Goal: Task Accomplishment & Management: Complete application form

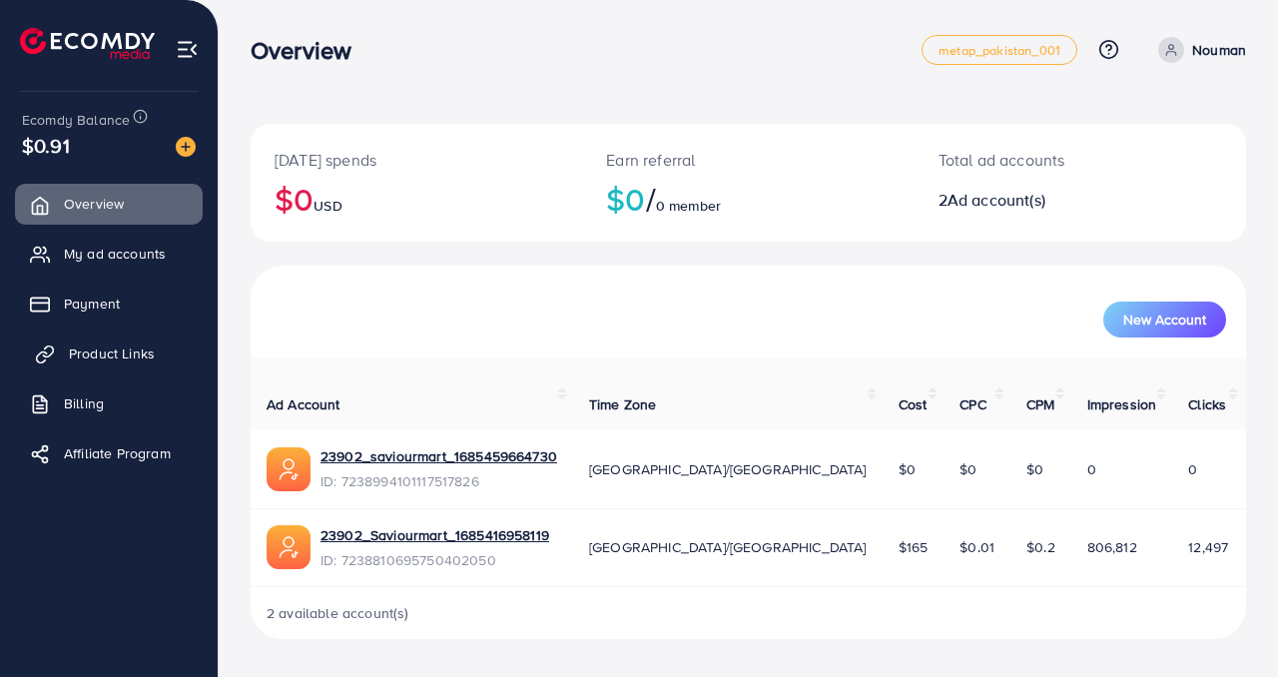
click at [147, 360] on span "Product Links" at bounding box center [112, 354] width 86 height 20
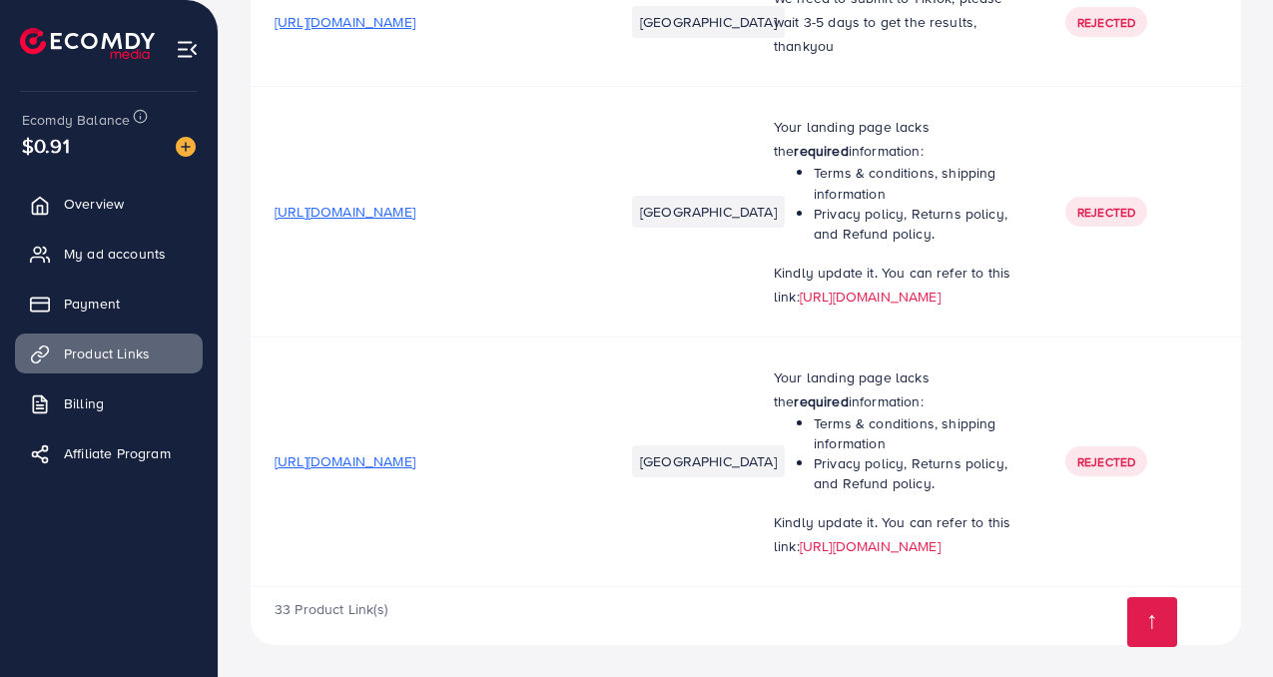
scroll to position [3709, 0]
click at [845, 287] on link "[URL][DOMAIN_NAME]" at bounding box center [870, 297] width 141 height 20
click at [162, 143] on div at bounding box center [178, 145] width 36 height 23
click at [123, 222] on link "Overview" at bounding box center [109, 204] width 188 height 40
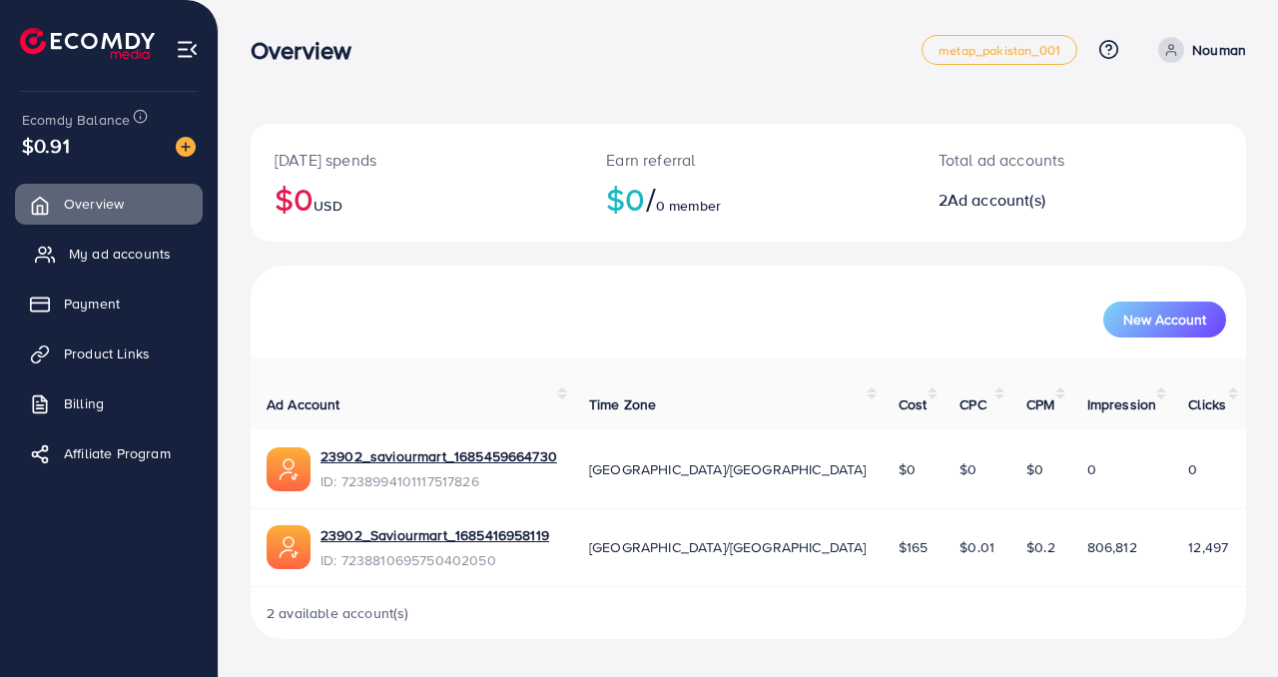
click at [133, 254] on span "My ad accounts" at bounding box center [120, 254] width 102 height 20
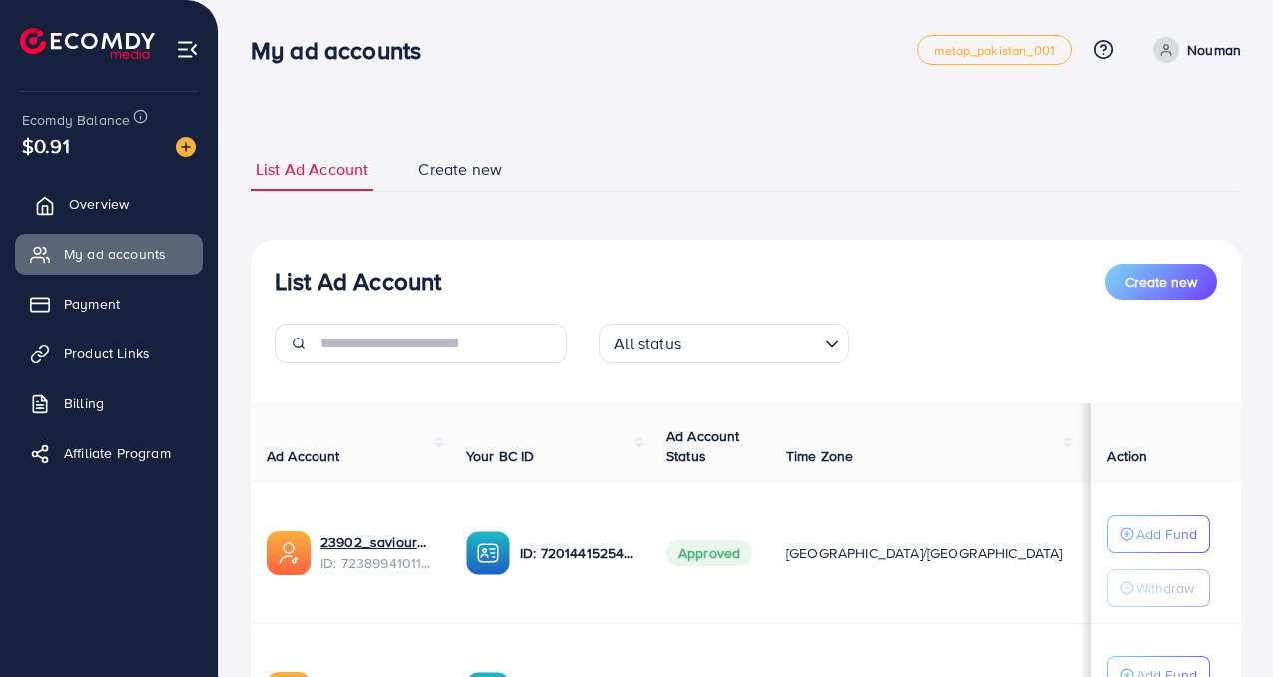
click at [132, 204] on link "Overview" at bounding box center [109, 204] width 188 height 40
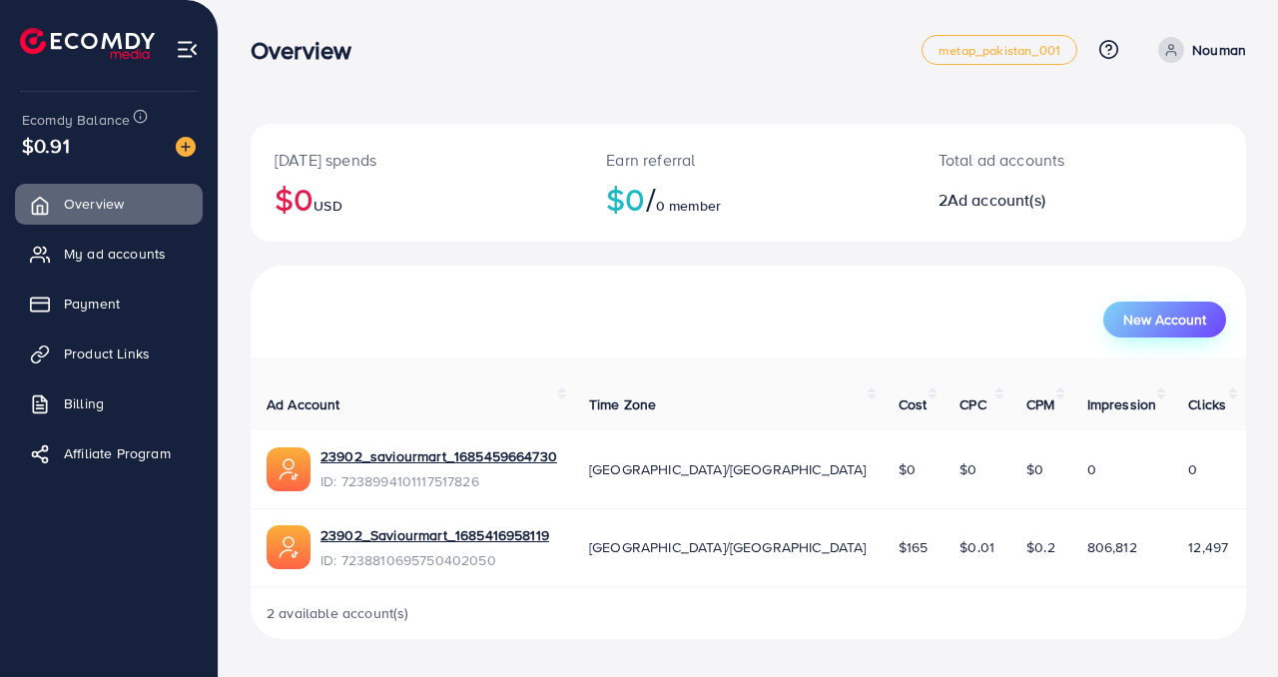
click at [1164, 310] on button "New Account" at bounding box center [1165, 320] width 123 height 36
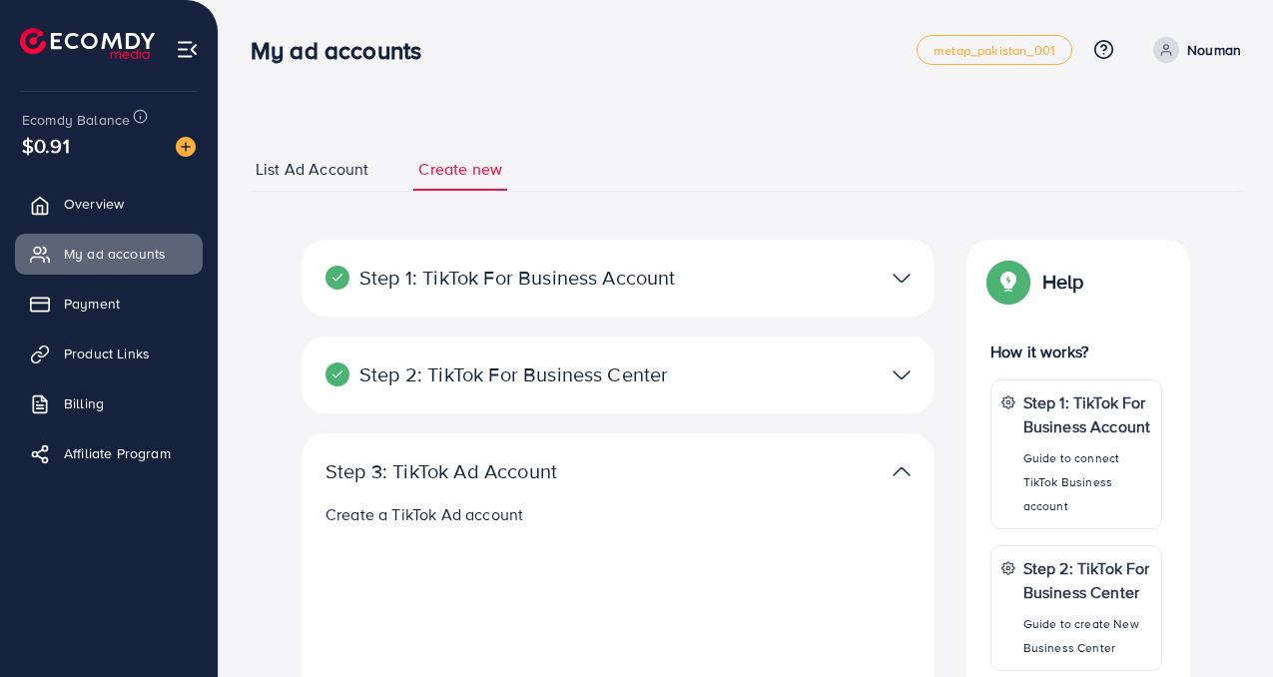
select select
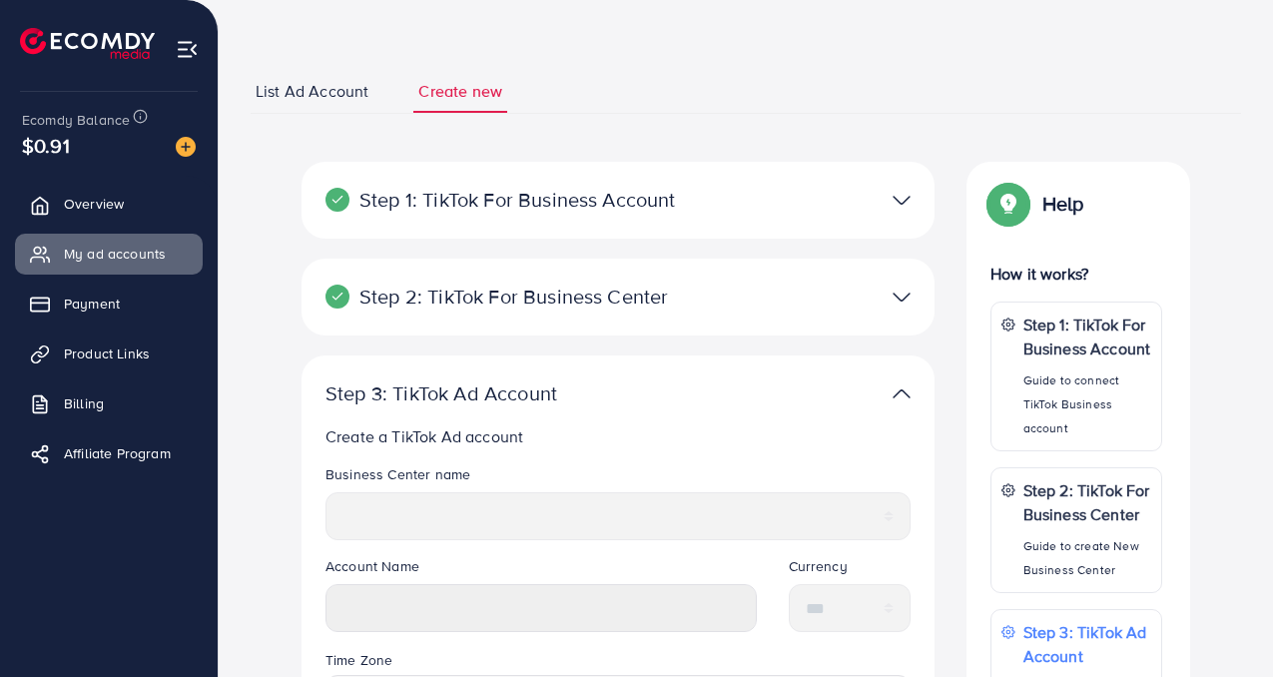
scroll to position [72, 0]
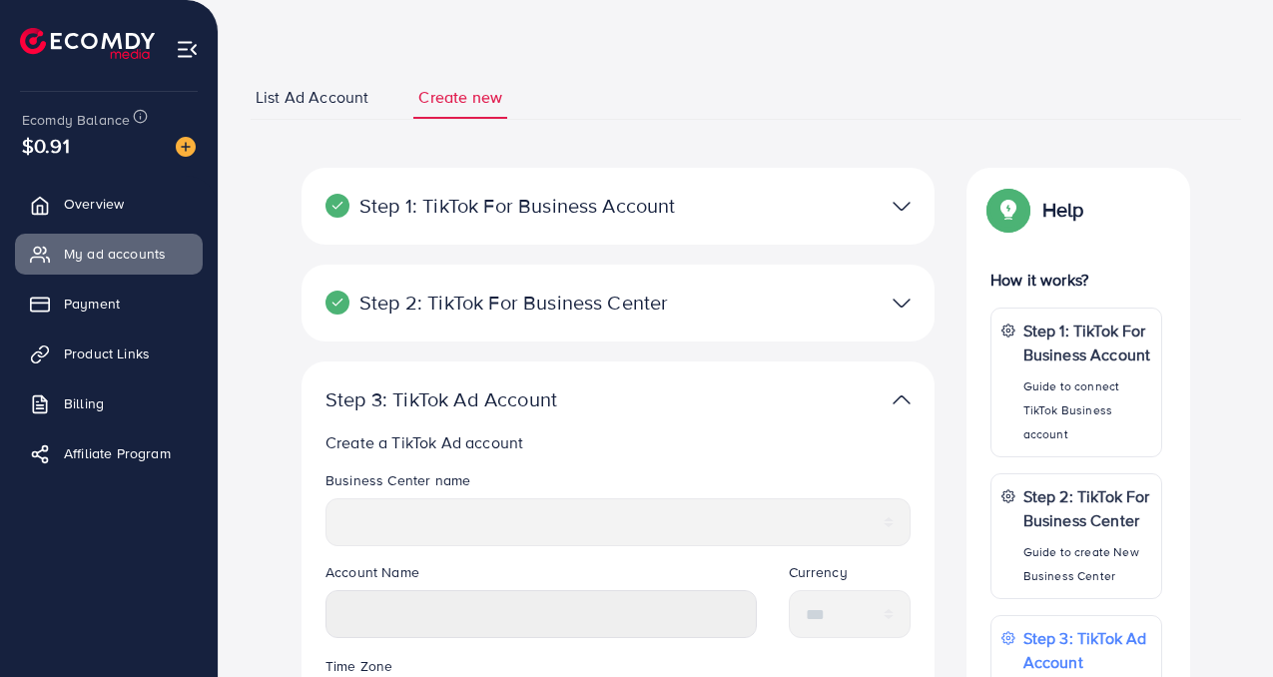
click at [732, 310] on div at bounding box center [824, 303] width 206 height 29
click at [851, 220] on div at bounding box center [824, 206] width 206 height 29
click at [323, 114] on link "List Ad Account" at bounding box center [312, 97] width 123 height 43
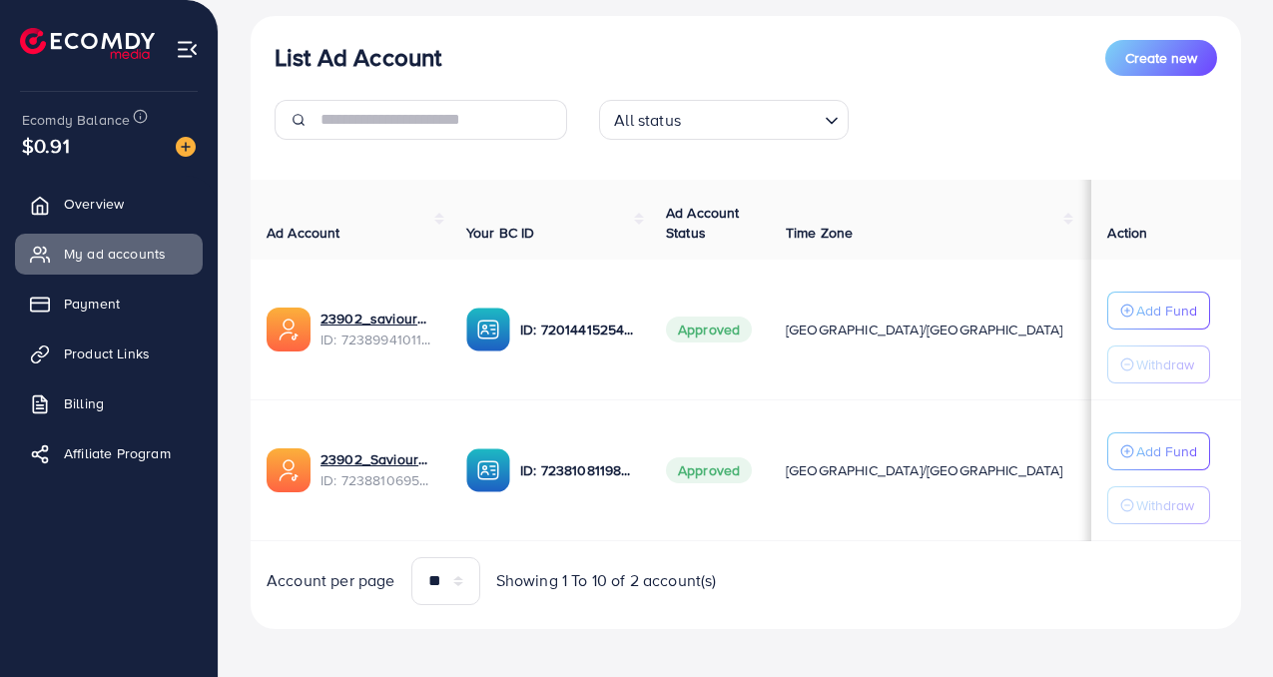
scroll to position [223, 0]
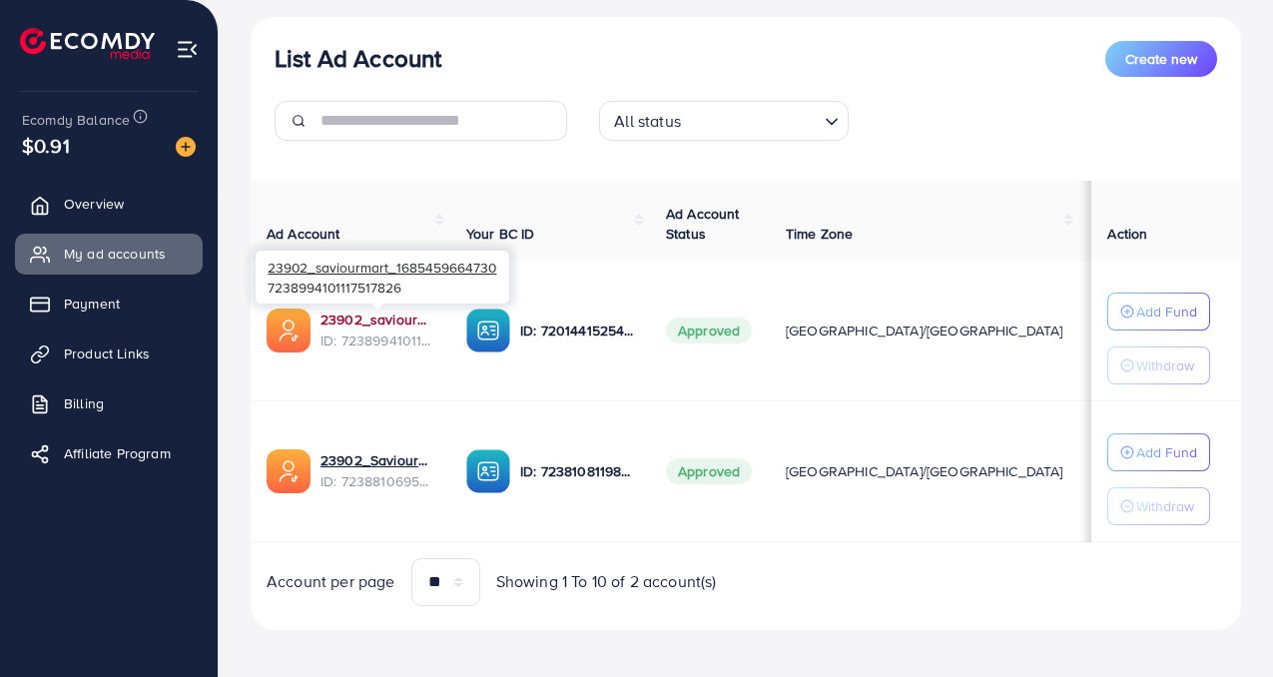
click at [362, 324] on link "23902_saviourmart_1685459664730" at bounding box center [378, 320] width 114 height 20
click at [109, 218] on link "Overview" at bounding box center [109, 204] width 188 height 40
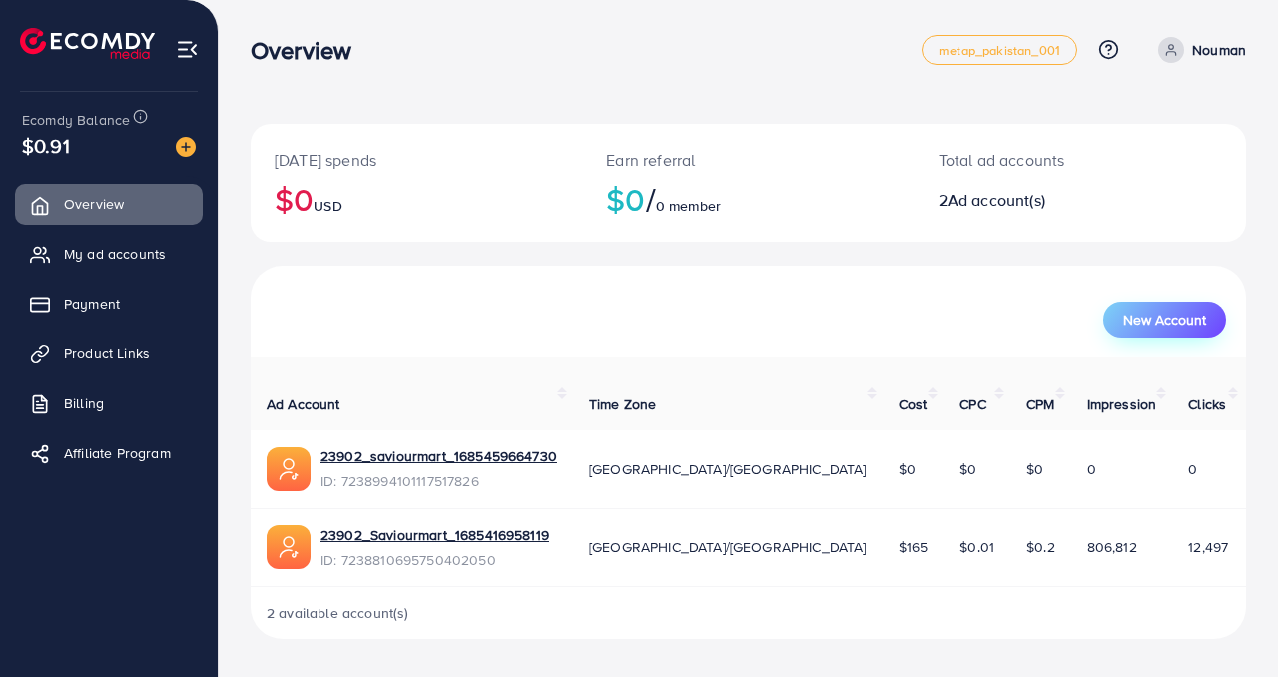
click at [1130, 313] on span "New Account" at bounding box center [1165, 320] width 83 height 14
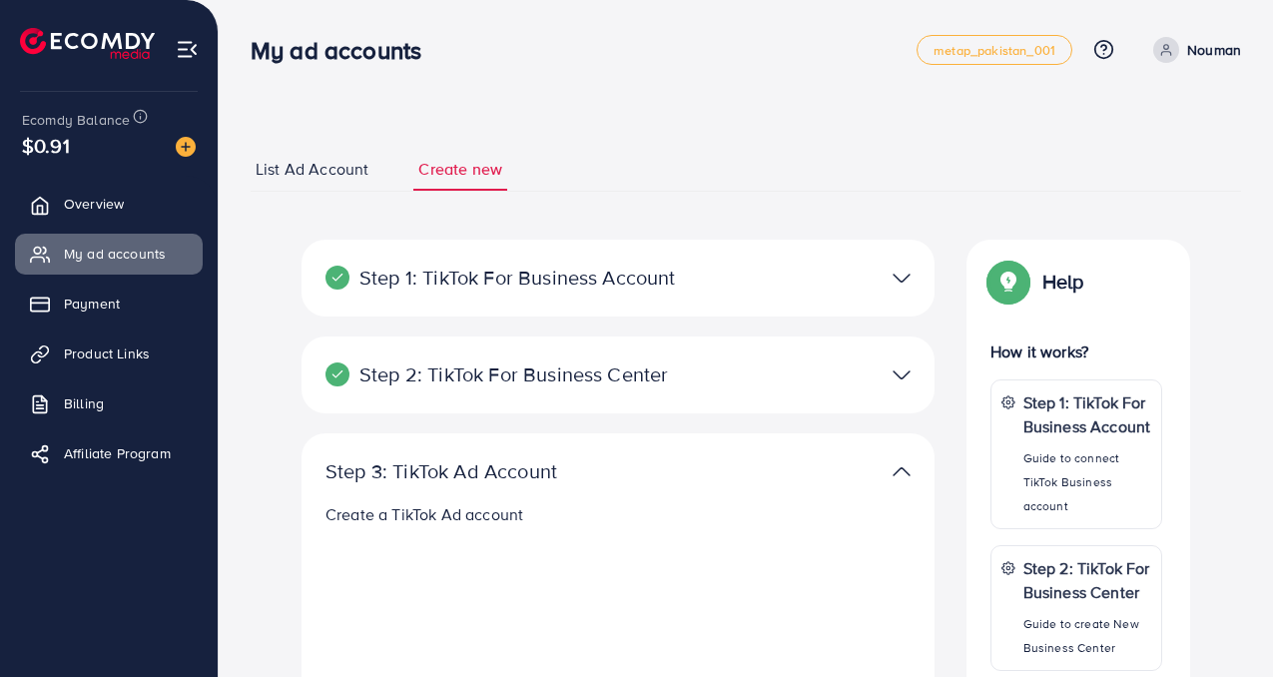
select select
